Goal: Information Seeking & Learning: Learn about a topic

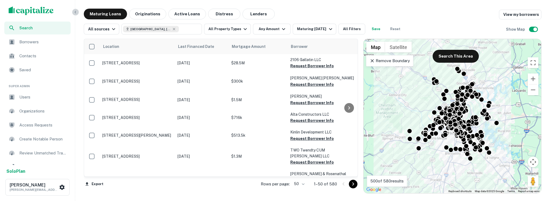
click at [74, 13] on icon "button" at bounding box center [75, 12] width 4 height 4
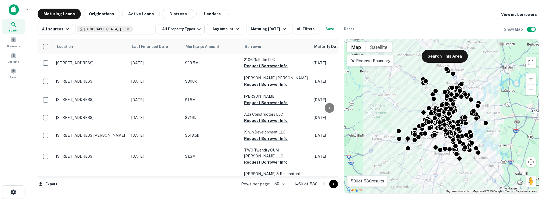
click at [355, 60] on icon at bounding box center [352, 60] width 5 height 5
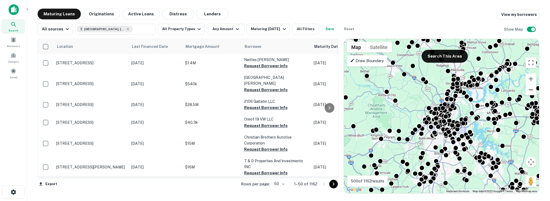
click at [533, 88] on button "Zoom out" at bounding box center [531, 89] width 11 height 11
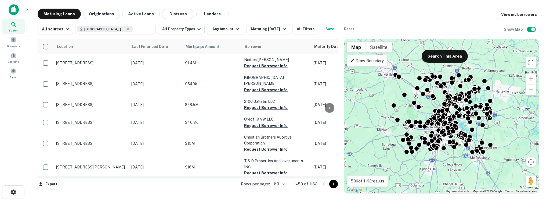
click at [533, 88] on button "Zoom out" at bounding box center [531, 89] width 11 height 11
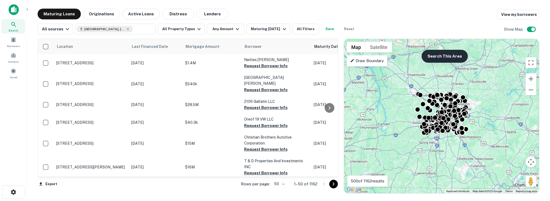
click at [444, 57] on button "Search This Area" at bounding box center [445, 56] width 46 height 13
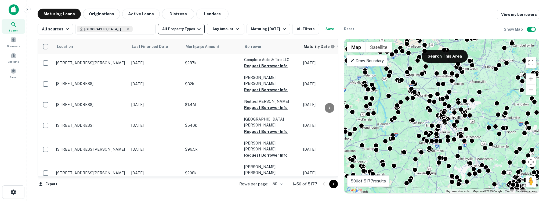
click at [170, 32] on button "All Property Types" at bounding box center [181, 29] width 47 height 11
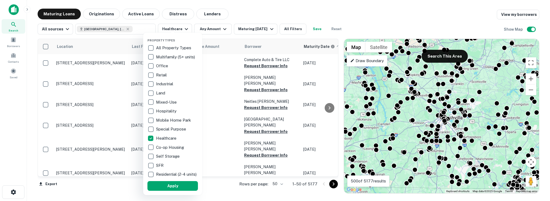
click at [166, 184] on div "Property Types All Property Types Multifamily (5+ units) Office Retail Industri…" at bounding box center [173, 114] width 51 height 154
click at [166, 188] on button "Apply" at bounding box center [173, 186] width 51 height 10
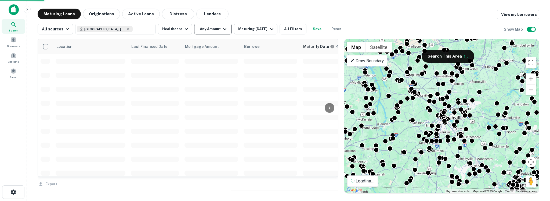
click at [212, 30] on button "Any Amount" at bounding box center [213, 29] width 38 height 11
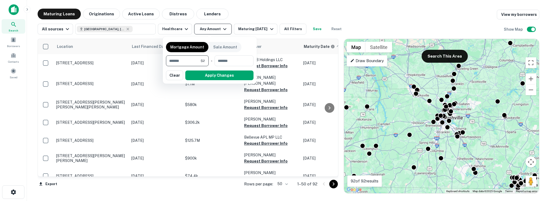
type input "*******"
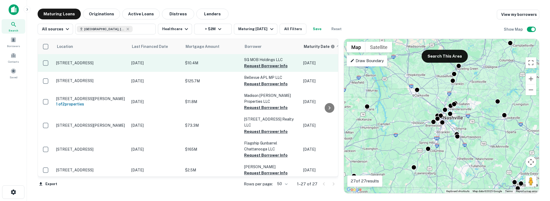
click at [262, 65] on button "Request Borrower Info" at bounding box center [266, 66] width 44 height 6
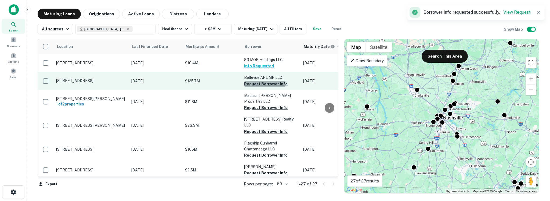
click at [255, 81] on button "Request Borrower Info" at bounding box center [266, 84] width 44 height 6
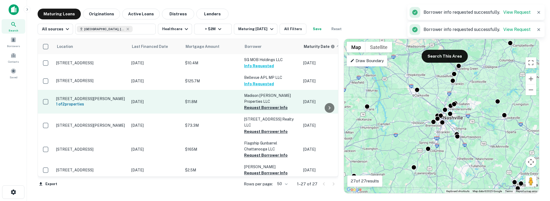
click at [250, 106] on button "Request Borrower Info" at bounding box center [266, 107] width 44 height 6
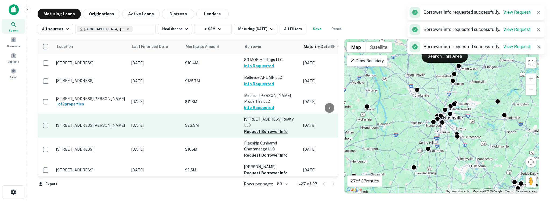
click at [252, 128] on button "Request Borrower Info" at bounding box center [266, 131] width 44 height 6
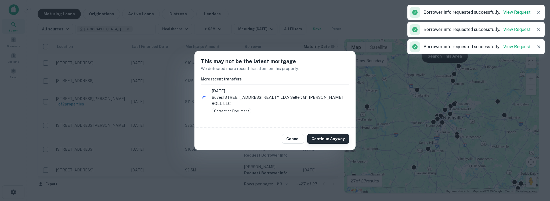
click at [324, 138] on button "Continue Anyway" at bounding box center [328, 139] width 42 height 10
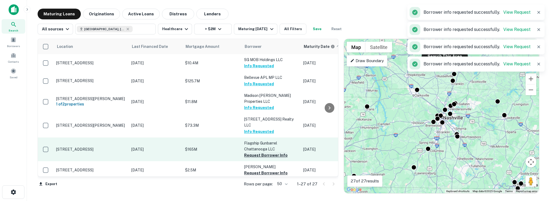
click at [254, 157] on button "Request Borrower Info" at bounding box center [266, 155] width 44 height 6
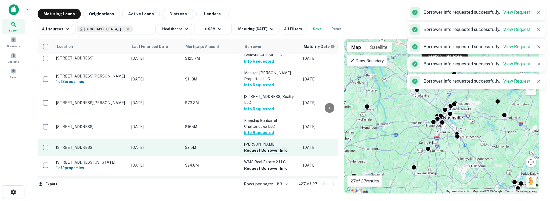
click at [254, 152] on button "Request Borrower Info" at bounding box center [266, 150] width 44 height 6
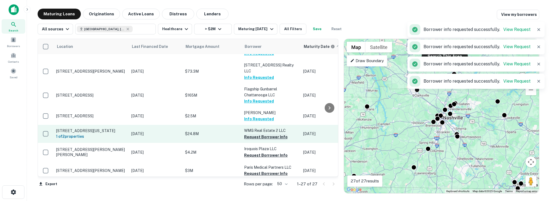
click at [255, 138] on button "Request Borrower Info" at bounding box center [266, 137] width 44 height 6
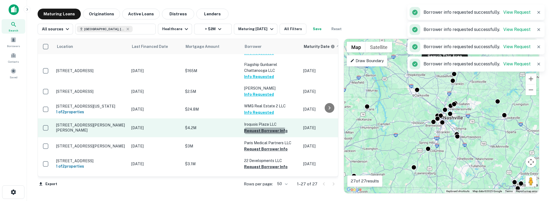
click at [254, 134] on button "Request Borrower Info" at bounding box center [266, 130] width 44 height 6
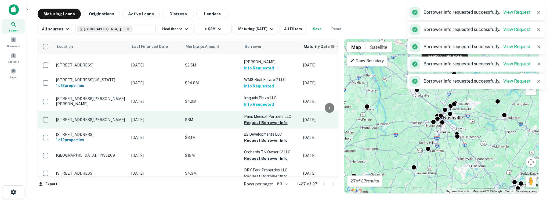
click at [255, 126] on button "Request Borrower Info" at bounding box center [266, 122] width 44 height 6
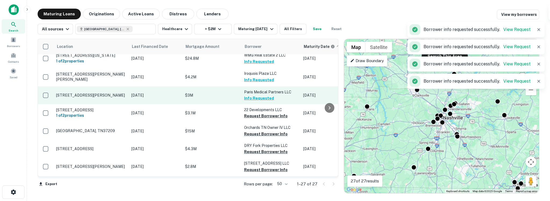
scroll to position [132, 0]
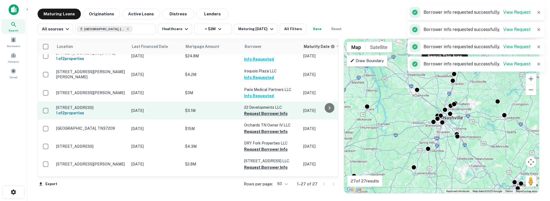
click at [255, 117] on button "Request Borrower Info" at bounding box center [266, 113] width 44 height 6
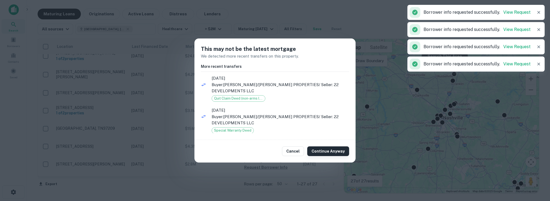
click at [330, 146] on button "Continue Anyway" at bounding box center [328, 151] width 42 height 10
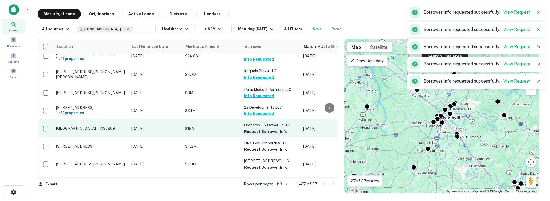
click at [264, 135] on button "Request Borrower Info" at bounding box center [266, 131] width 44 height 6
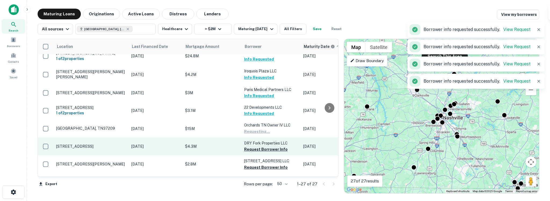
click at [253, 152] on button "Request Borrower Info" at bounding box center [266, 149] width 44 height 6
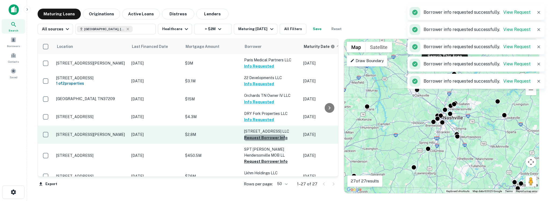
click at [253, 141] on button "Request Borrower Info" at bounding box center [266, 137] width 44 height 6
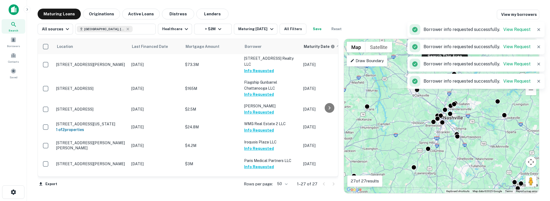
scroll to position [0, 0]
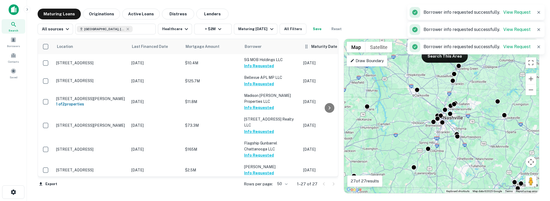
click at [319, 49] on h6 "Maturity Date" at bounding box center [325, 47] width 26 height 6
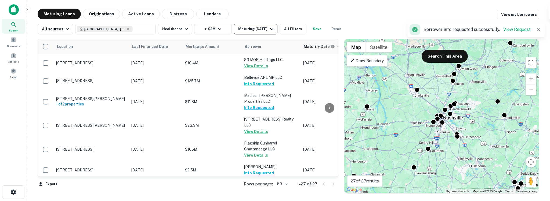
click at [261, 32] on div "Maturing In 1 Year" at bounding box center [256, 29] width 37 height 6
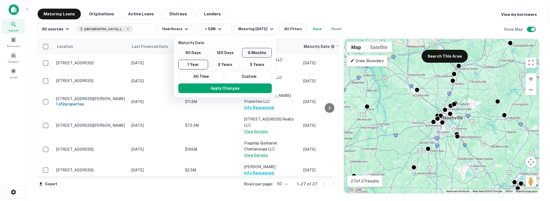
click at [244, 55] on button "6 Months" at bounding box center [257, 53] width 30 height 10
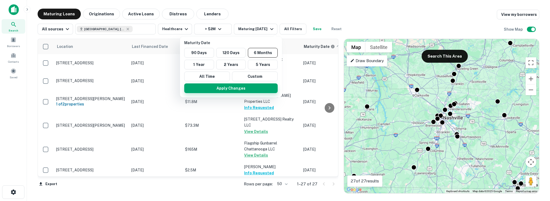
click at [229, 91] on button "Apply Changes" at bounding box center [231, 88] width 94 height 10
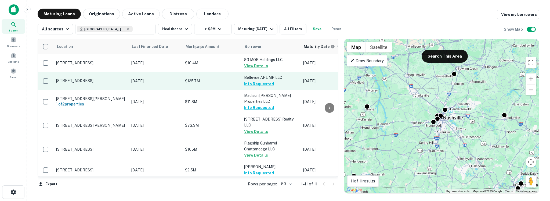
click at [249, 84] on button "Info Requested" at bounding box center [259, 84] width 30 height 6
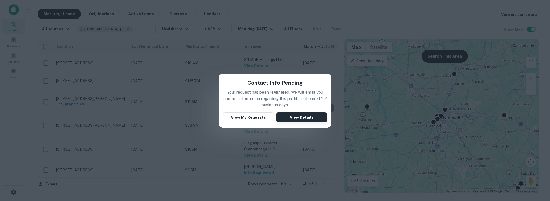
click at [300, 119] on button "View Details" at bounding box center [301, 117] width 51 height 10
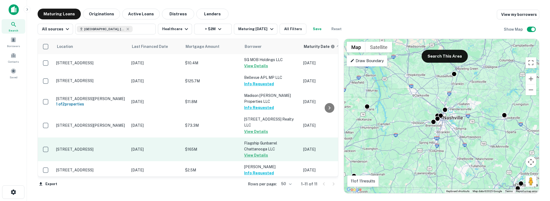
click at [249, 155] on button "View Details" at bounding box center [256, 155] width 24 height 6
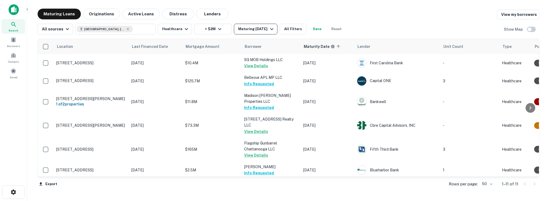
click at [255, 30] on div "Maturing In 6 Months" at bounding box center [256, 29] width 37 height 6
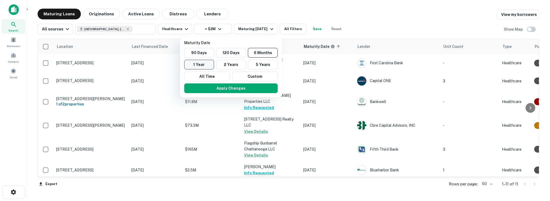
click at [206, 64] on button "1 Year" at bounding box center [199, 65] width 30 height 10
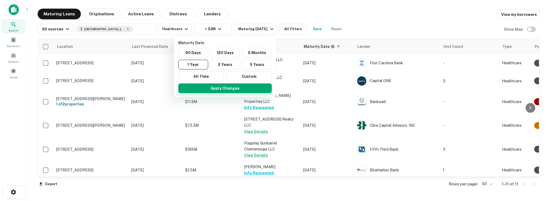
click at [199, 90] on button "Apply Changes" at bounding box center [225, 88] width 94 height 10
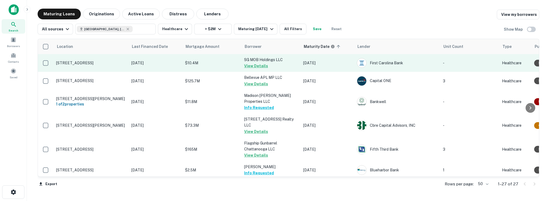
click at [223, 65] on p "$10.4M" at bounding box center [212, 63] width 54 height 6
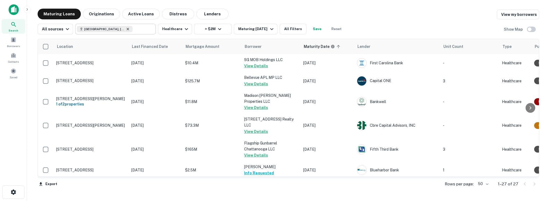
click at [126, 29] on icon at bounding box center [128, 29] width 4 height 4
type input "**********"
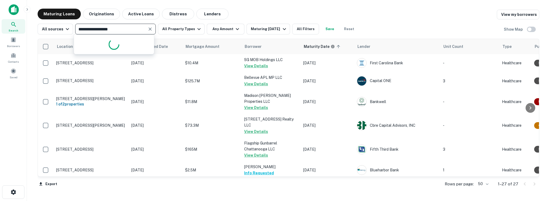
click at [129, 28] on input "**********" at bounding box center [111, 29] width 69 height 8
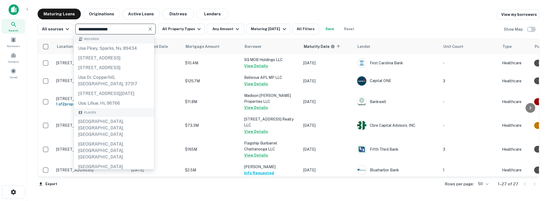
click at [148, 28] on icon "Clear" at bounding box center [150, 28] width 5 height 5
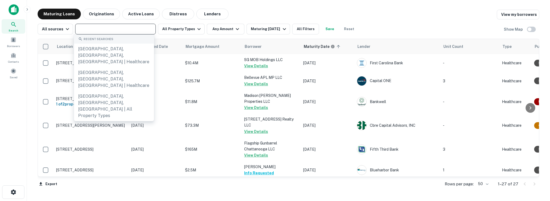
click at [133, 28] on input "text" at bounding box center [115, 29] width 77 height 8
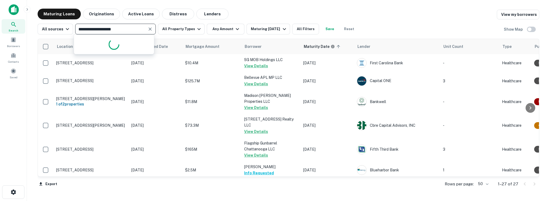
type input "**********"
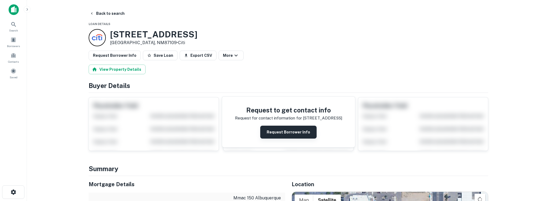
click at [277, 132] on button "Request Borrower Info" at bounding box center [288, 132] width 56 height 13
click at [540, 9] on icon "close" at bounding box center [540, 9] width 3 height 3
click at [300, 132] on button "Request Borrower Info" at bounding box center [288, 132] width 56 height 13
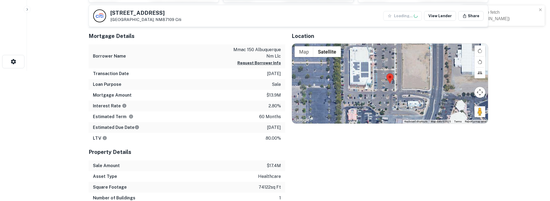
scroll to position [133, 0]
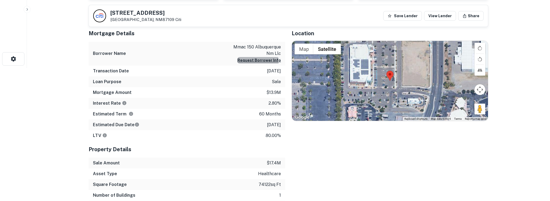
click at [257, 61] on button "Request Borrower Info" at bounding box center [260, 60] width 44 height 6
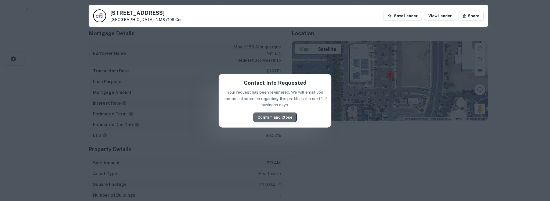
click at [270, 115] on button "Confirm and Close" at bounding box center [275, 117] width 44 height 10
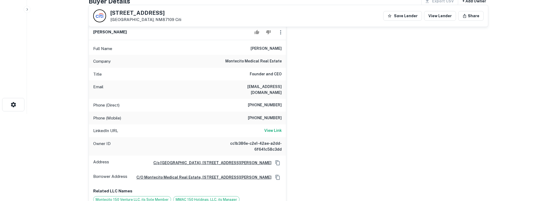
scroll to position [83, 0]
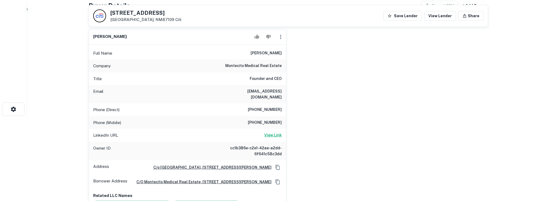
click at [274, 132] on h6 "View Link" at bounding box center [272, 135] width 17 height 6
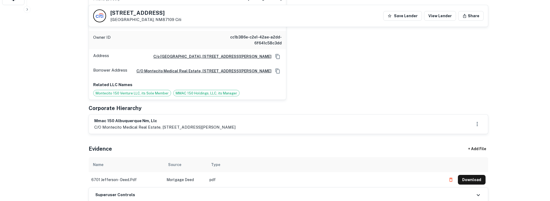
scroll to position [195, 0]
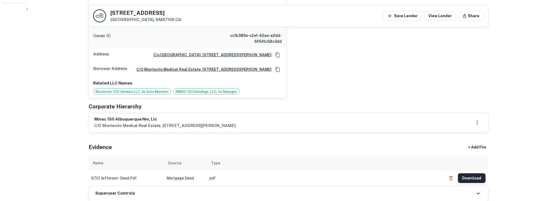
click at [470, 174] on button "Download" at bounding box center [472, 178] width 28 height 10
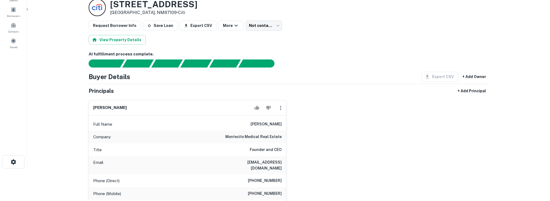
scroll to position [0, 0]
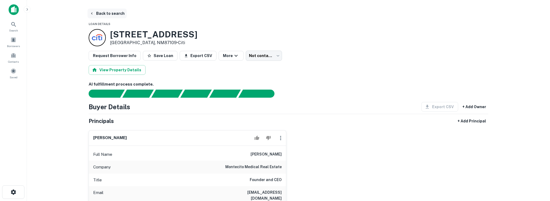
click at [103, 11] on button "Back to search" at bounding box center [107, 14] width 39 height 10
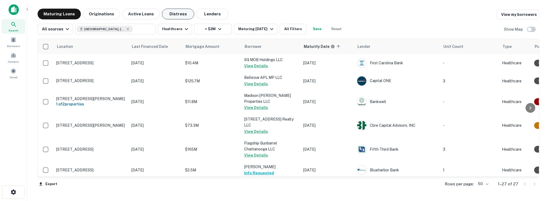
click at [171, 14] on button "Distress" at bounding box center [178, 14] width 32 height 11
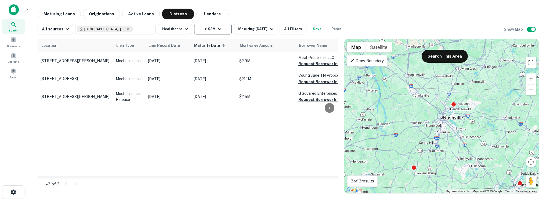
click at [217, 26] on icon "button" at bounding box center [220, 29] width 6 height 6
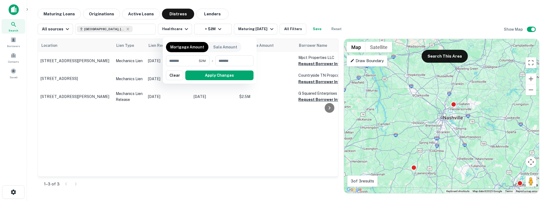
click at [254, 12] on div at bounding box center [275, 100] width 550 height 201
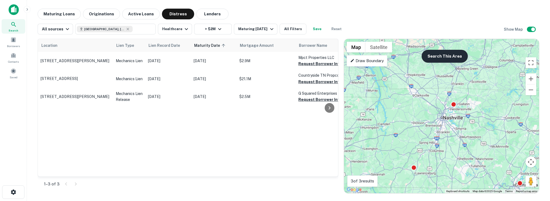
click at [444, 59] on button "Search This Area" at bounding box center [445, 56] width 46 height 13
click at [173, 30] on button "Healthcare" at bounding box center [175, 29] width 34 height 11
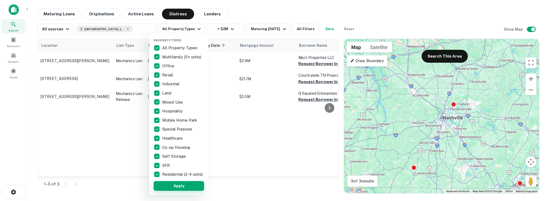
click at [163, 189] on button "Apply" at bounding box center [179, 186] width 51 height 10
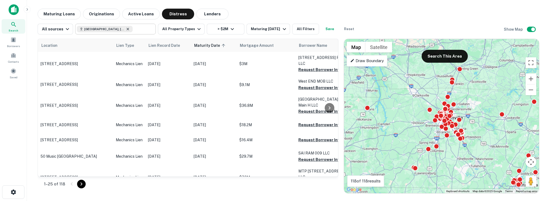
click at [127, 28] on icon at bounding box center [128, 29] width 2 height 2
type input "**********"
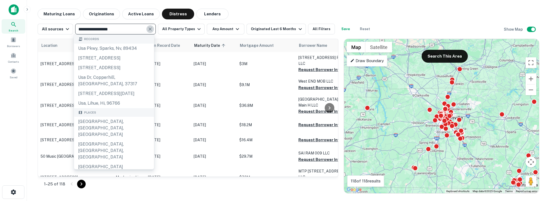
click at [149, 28] on icon "Clear" at bounding box center [150, 28] width 5 height 5
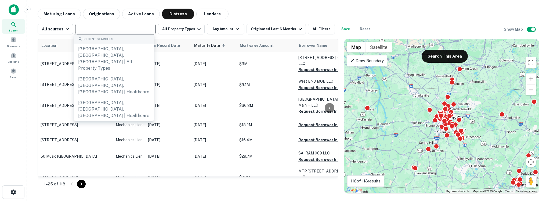
click at [128, 28] on input "text" at bounding box center [115, 29] width 77 height 8
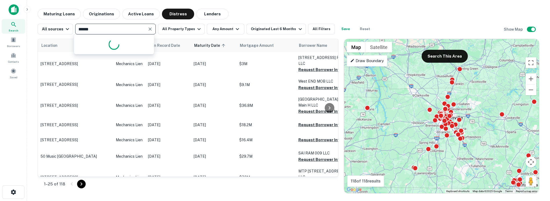
type input "*******"
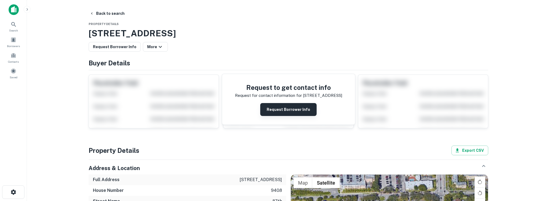
click at [286, 109] on button "Request Borrower Info" at bounding box center [288, 109] width 56 height 13
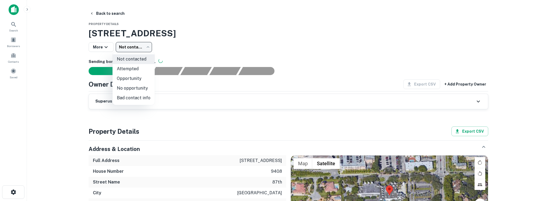
click at [145, 51] on body "Search Borrowers Contacts Saved Back to search Property Details 9408 Sw 87th Av…" at bounding box center [275, 100] width 550 height 201
click at [174, 56] on div at bounding box center [275, 100] width 550 height 201
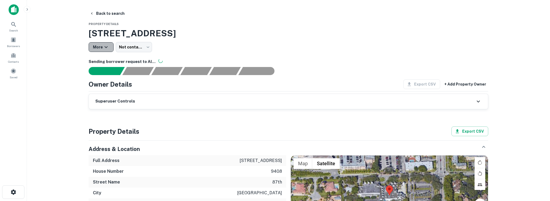
click at [109, 48] on button "More" at bounding box center [101, 47] width 25 height 10
click at [182, 46] on div at bounding box center [275, 100] width 550 height 201
click at [13, 40] on span at bounding box center [13, 40] width 6 height 6
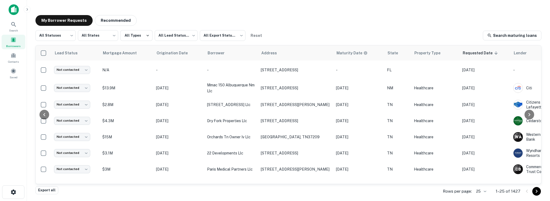
scroll to position [0, 71]
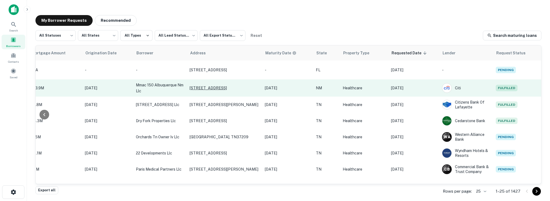
click at [219, 90] on p "6701 Jefferson St Ne Albuquerque, NM87109" at bounding box center [225, 87] width 70 height 5
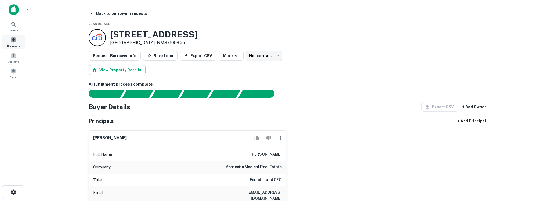
click at [13, 43] on div "Borrowers" at bounding box center [14, 42] width 24 height 15
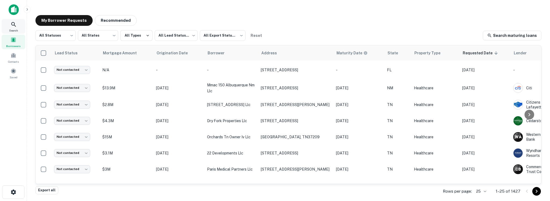
click at [17, 28] on span "Search" at bounding box center [13, 30] width 9 height 4
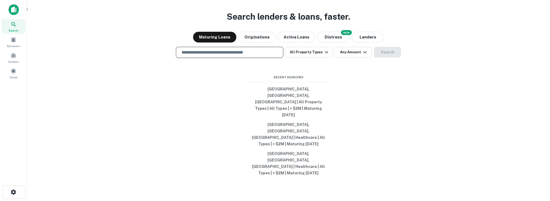
click at [207, 55] on input "text" at bounding box center [229, 52] width 103 height 6
click at [363, 42] on button "Lenders" at bounding box center [368, 37] width 32 height 11
click at [258, 55] on input "text" at bounding box center [229, 52] width 103 height 6
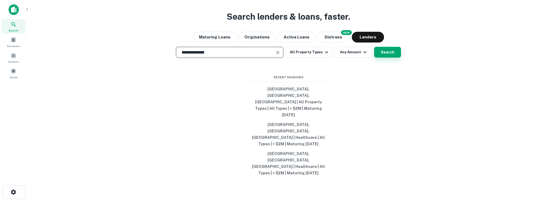
type input "**********"
click at [388, 58] on button "Search" at bounding box center [387, 52] width 27 height 11
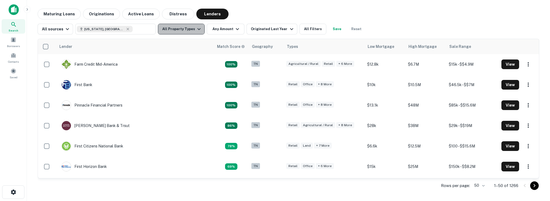
click at [185, 32] on button "All Property Types" at bounding box center [181, 29] width 47 height 11
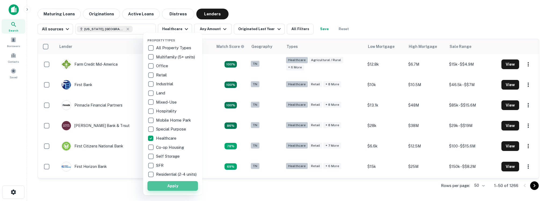
click at [165, 189] on button "Apply" at bounding box center [173, 186] width 51 height 10
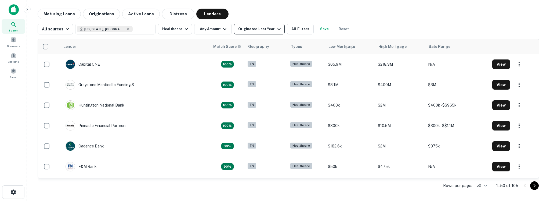
click at [254, 31] on div "Originated Last Year" at bounding box center [260, 29] width 44 height 6
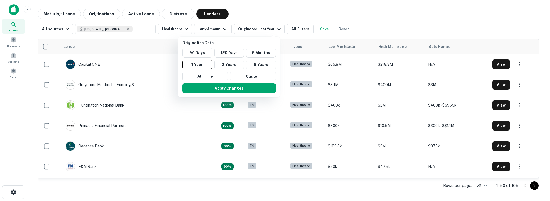
click at [266, 9] on div at bounding box center [275, 100] width 550 height 201
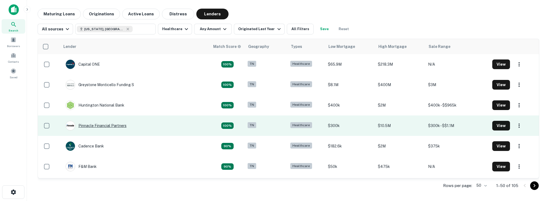
scroll to position [0, 0]
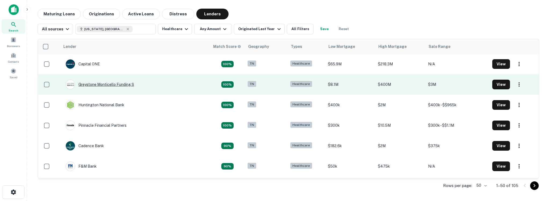
click at [110, 86] on div "Greystone Monticello Funding S" at bounding box center [100, 85] width 69 height 10
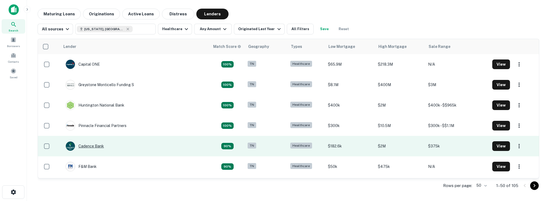
click at [90, 146] on div "Cadence Bank" at bounding box center [85, 146] width 38 height 10
click at [88, 143] on div "Cadence Bank" at bounding box center [85, 146] width 38 height 10
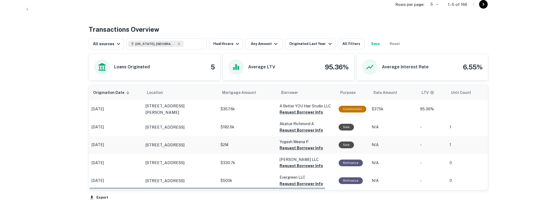
scroll to position [247, 0]
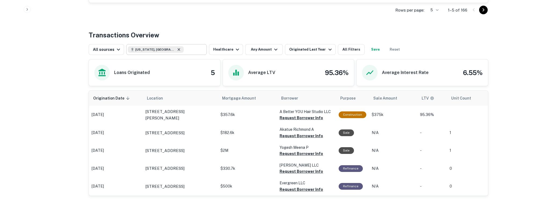
click at [177, 48] on icon at bounding box center [179, 49] width 4 height 4
type input "**********"
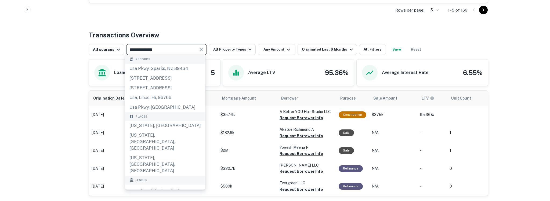
click at [198, 46] on button "Clear" at bounding box center [202, 50] width 8 height 8
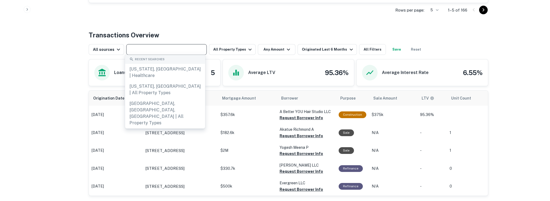
click at [257, 32] on div "Transactions Overview" at bounding box center [289, 35] width 400 height 10
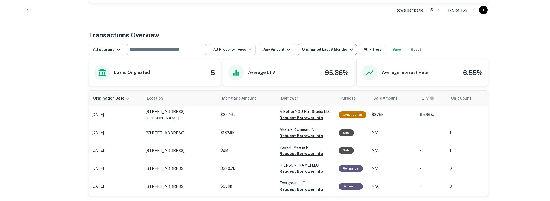
click at [309, 48] on div "Originated Last 6 Months" at bounding box center [328, 49] width 52 height 6
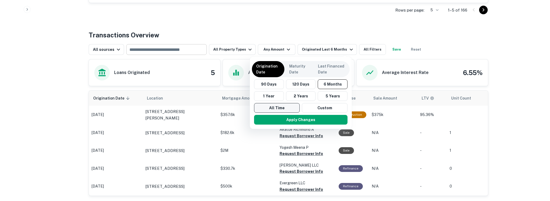
click at [284, 105] on button "All Time" at bounding box center [277, 108] width 46 height 10
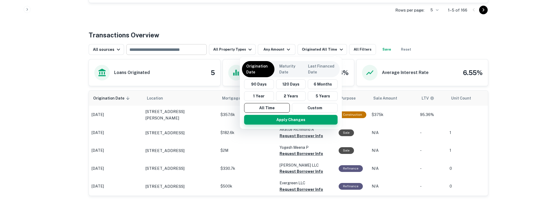
click at [282, 120] on button "Apply Changes" at bounding box center [291, 120] width 94 height 10
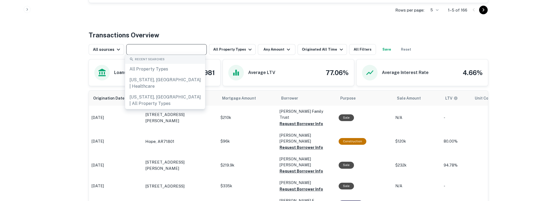
click at [178, 51] on input "text" at bounding box center [166, 50] width 77 height 8
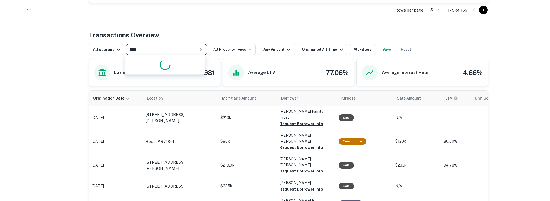
type input "*****"
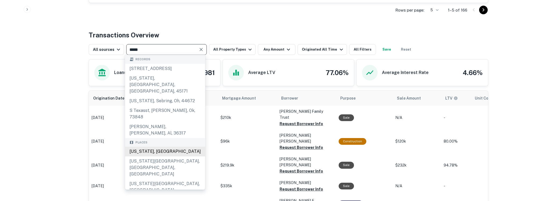
click at [169, 146] on div "Texas, USA" at bounding box center [165, 151] width 80 height 10
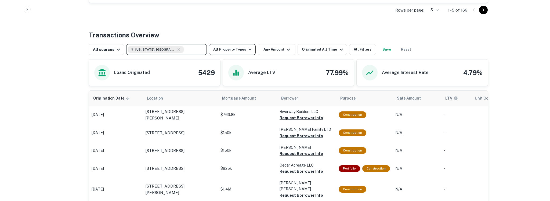
click at [236, 48] on button "All Property Types" at bounding box center [232, 49] width 47 height 11
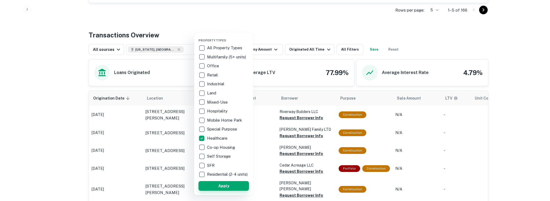
click at [217, 191] on button "Apply" at bounding box center [224, 186] width 51 height 10
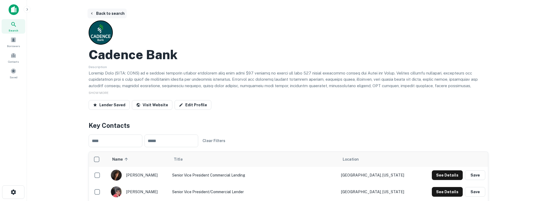
click at [104, 14] on button "Back to search" at bounding box center [107, 14] width 39 height 10
click at [96, 14] on button "Back to search" at bounding box center [107, 14] width 39 height 10
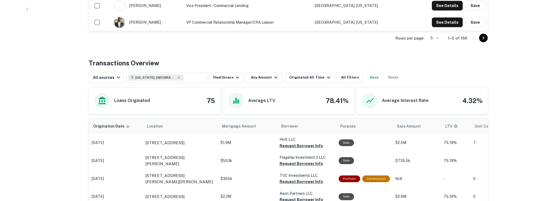
scroll to position [121, 0]
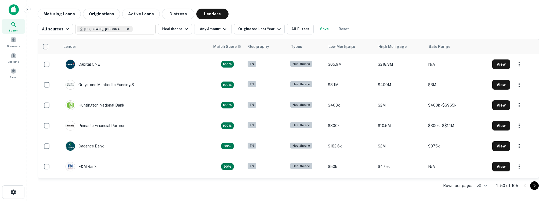
click at [126, 29] on icon at bounding box center [128, 29] width 4 height 4
type input "**********"
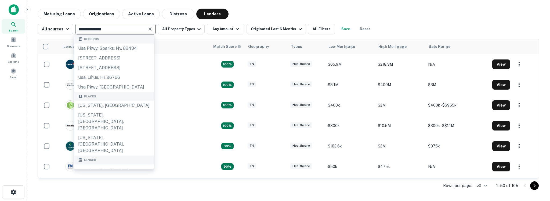
click at [150, 31] on icon "Clear" at bounding box center [150, 28] width 5 height 5
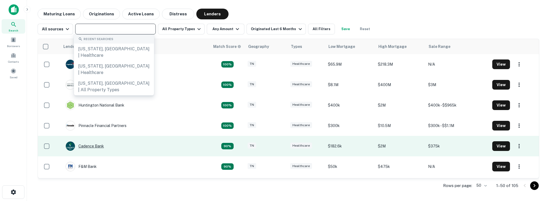
click at [88, 146] on div "Cadence Bank" at bounding box center [85, 146] width 38 height 10
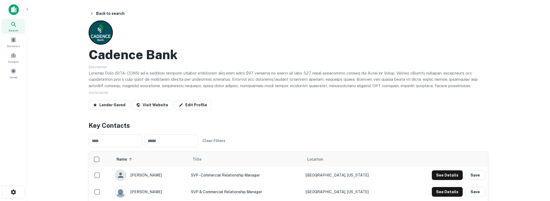
scroll to position [294, 0]
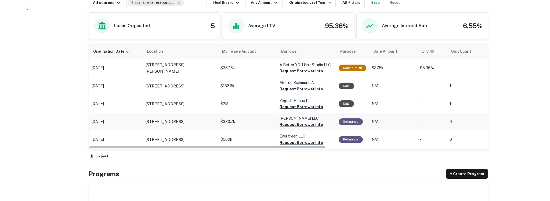
click at [92, 126] on td "Nov 14, 2024" at bounding box center [116, 122] width 54 height 18
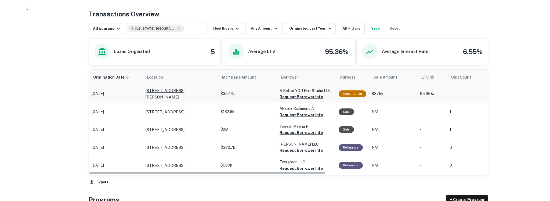
scroll to position [257, 0]
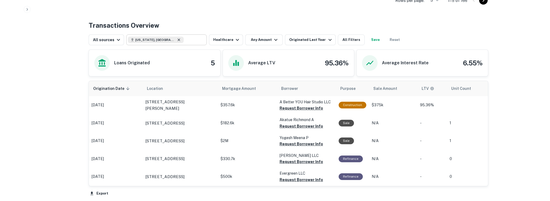
click at [177, 40] on icon at bounding box center [179, 40] width 4 height 4
type input "**********"
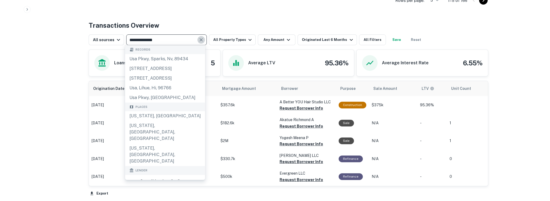
click at [200, 39] on icon "Clear" at bounding box center [201, 39] width 5 height 5
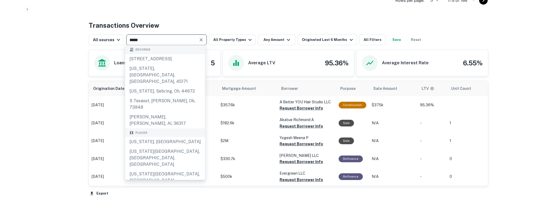
type input "*****"
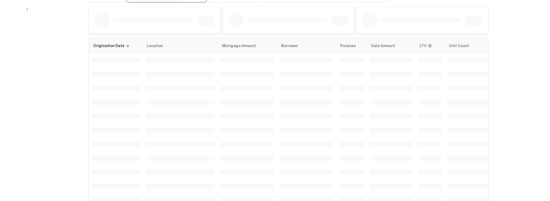
scroll to position [248, 0]
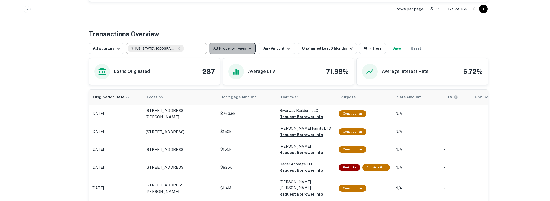
click at [242, 50] on button "All Property Types" at bounding box center [232, 48] width 47 height 11
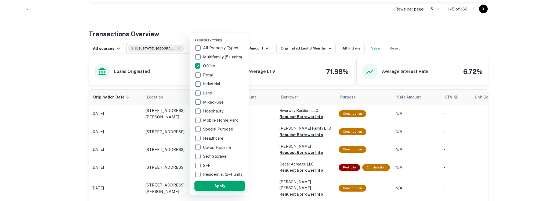
click at [221, 188] on button "Apply" at bounding box center [220, 186] width 51 height 10
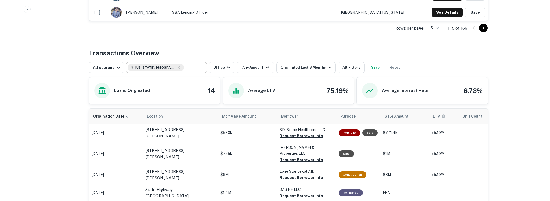
scroll to position [227, 0]
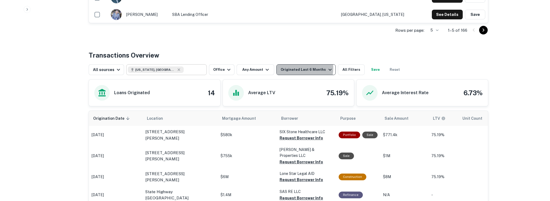
click at [289, 68] on div "Originated Last 6 Months" at bounding box center [307, 69] width 52 height 6
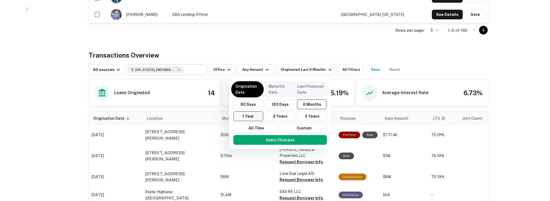
click at [256, 115] on button "1 Year" at bounding box center [249, 116] width 30 height 10
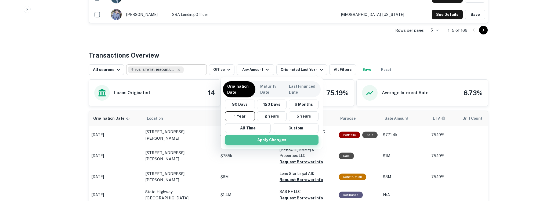
click at [259, 143] on button "Apply Changes" at bounding box center [272, 140] width 94 height 10
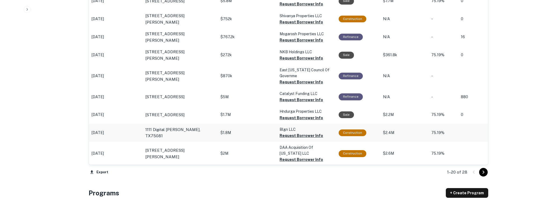
scroll to position [564, 0]
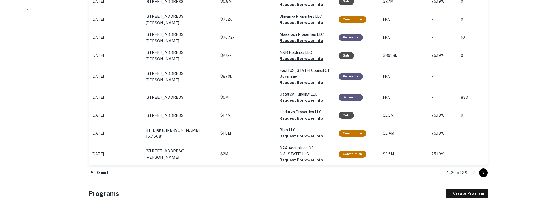
click at [487, 174] on button "Go to next page" at bounding box center [483, 172] width 9 height 9
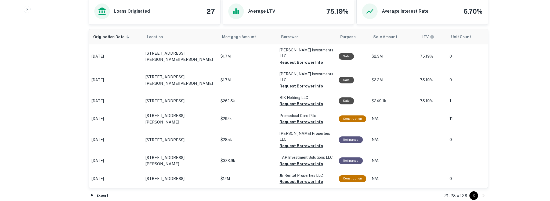
scroll to position [229, 0]
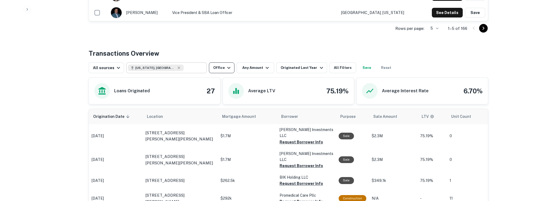
click at [228, 69] on icon "button" at bounding box center [229, 68] width 6 height 6
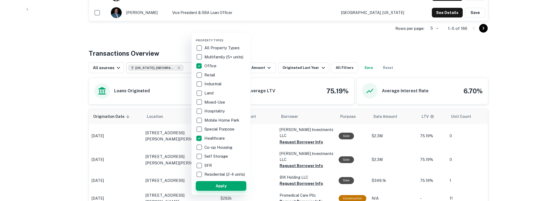
click at [206, 188] on button "Apply" at bounding box center [221, 186] width 51 height 10
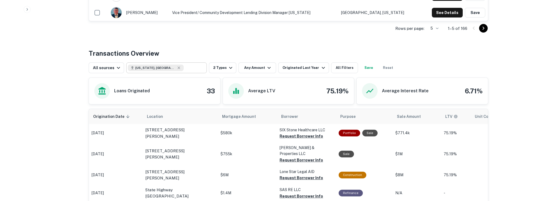
click at [288, 64] on button "Originated Last Year" at bounding box center [303, 67] width 51 height 11
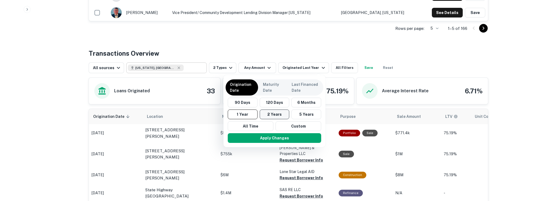
click at [275, 110] on button "2 Years" at bounding box center [275, 114] width 30 height 10
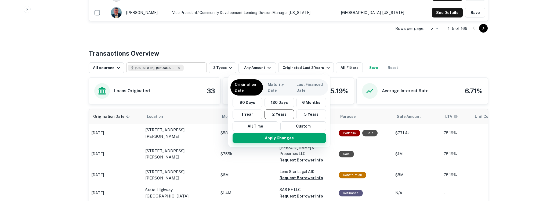
click at [276, 138] on button "Apply Changes" at bounding box center [280, 138] width 94 height 10
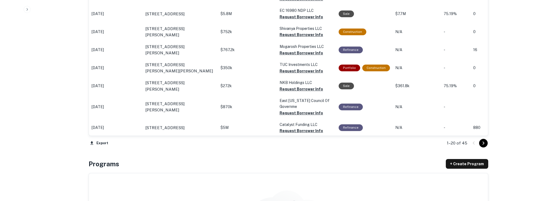
scroll to position [585, 0]
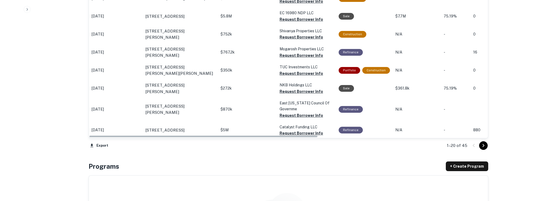
click at [487, 146] on icon "Go to next page" at bounding box center [484, 145] width 6 height 6
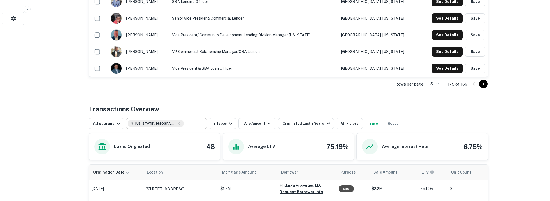
scroll to position [204, 0]
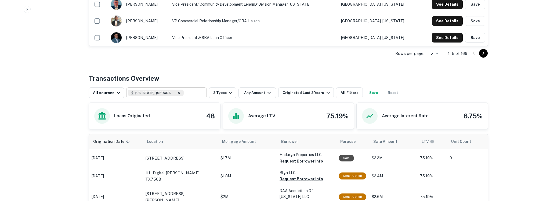
click at [177, 93] on icon at bounding box center [179, 93] width 4 height 4
type input "**********"
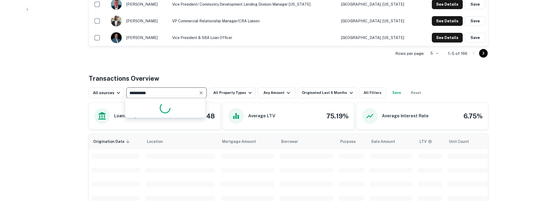
click at [199, 93] on icon "Clear" at bounding box center [201, 92] width 5 height 5
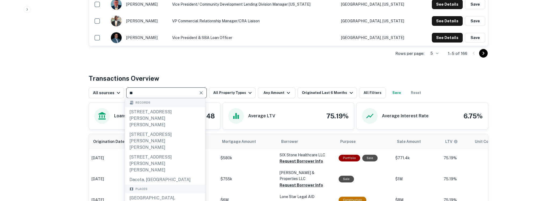
type input "*"
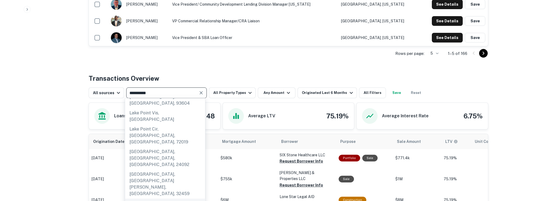
scroll to position [25, 0]
click at [145, 91] on input "**********" at bounding box center [162, 93] width 69 height 8
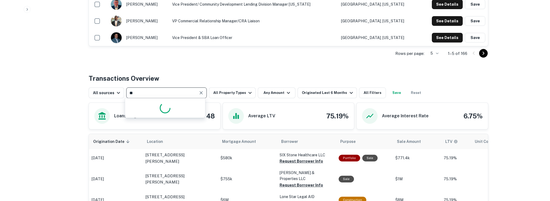
type input "*"
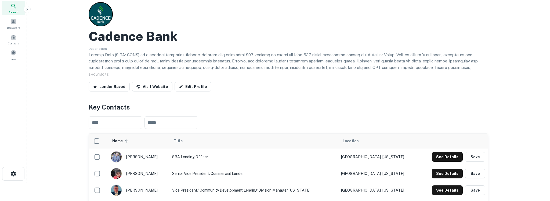
scroll to position [0, 0]
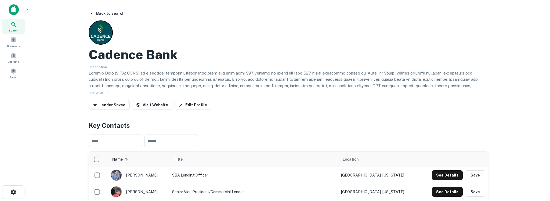
click at [13, 14] on img at bounding box center [14, 9] width 10 height 11
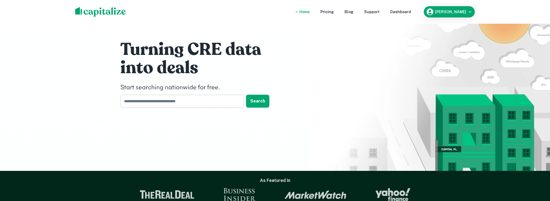
click at [162, 102] on input "text" at bounding box center [180, 101] width 120 height 13
type input "**********"
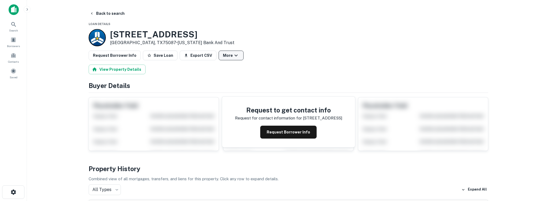
click at [225, 58] on button "More" at bounding box center [231, 56] width 25 height 10
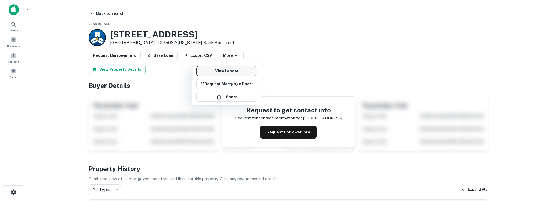
click at [226, 73] on link "View Lender" at bounding box center [226, 71] width 61 height 10
